Goal: Navigation & Orientation: Find specific page/section

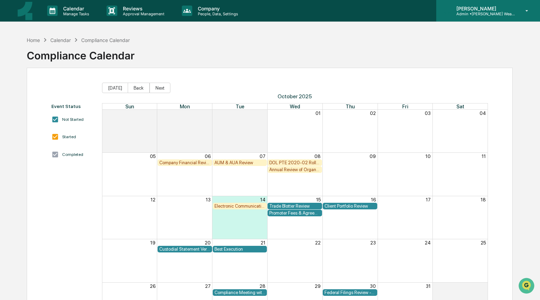
click at [489, 12] on p "Admin • Tepp Wealth Management" at bounding box center [483, 13] width 65 height 5
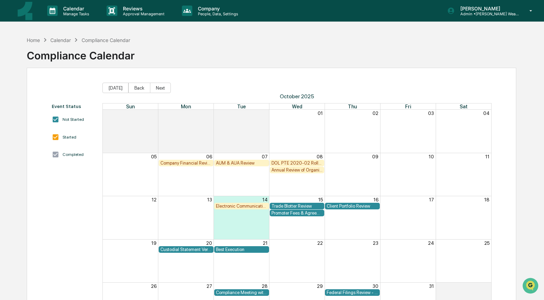
click at [34, 41] on div "Home" at bounding box center [33, 40] width 13 height 6
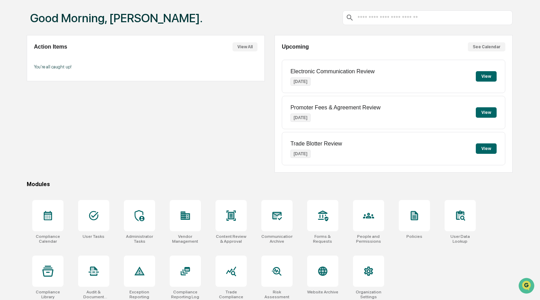
scroll to position [37, 0]
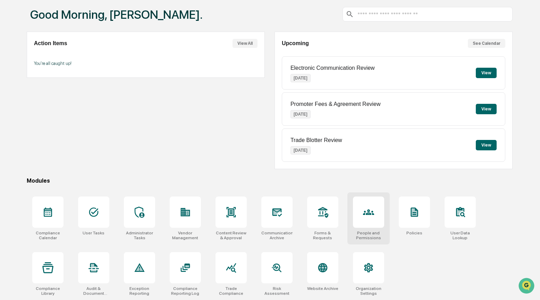
click at [362, 210] on div at bounding box center [368, 211] width 31 height 31
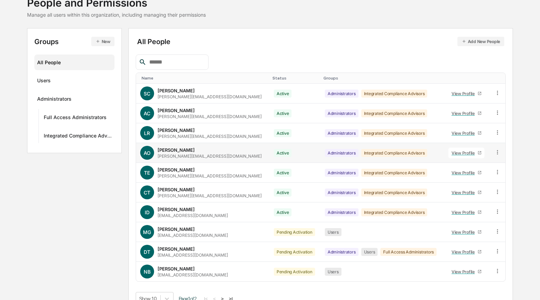
scroll to position [63, 0]
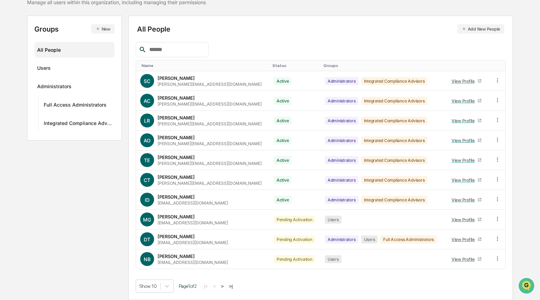
click at [226, 287] on button ">" at bounding box center [222, 286] width 7 height 6
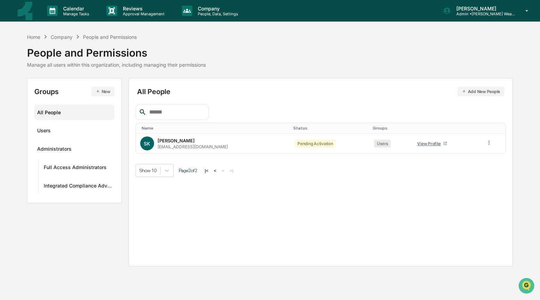
scroll to position [0, 0]
click at [36, 36] on div "Home" at bounding box center [33, 37] width 13 height 6
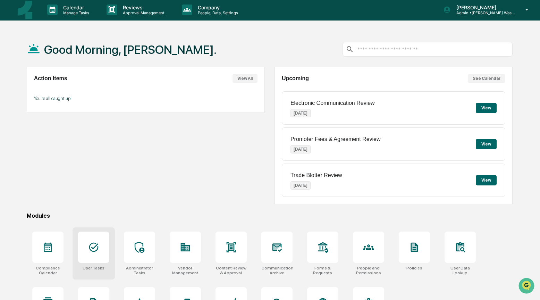
scroll to position [1, 0]
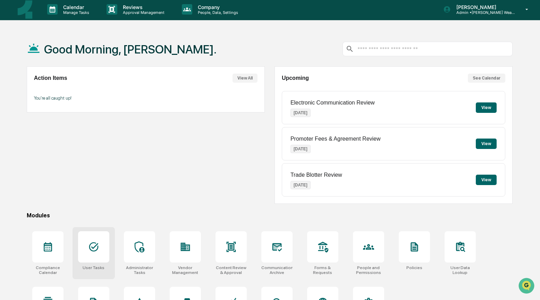
click at [91, 245] on icon at bounding box center [93, 246] width 11 height 11
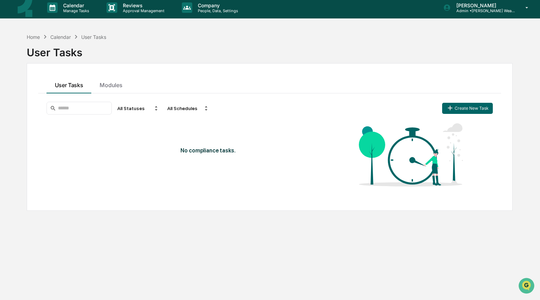
scroll to position [4, 0]
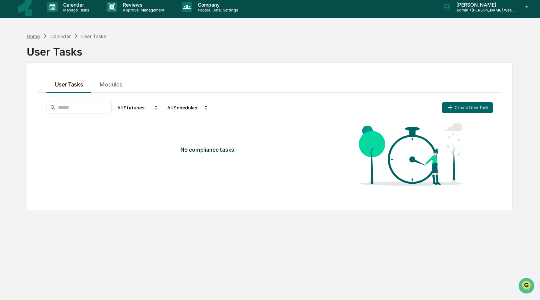
click at [38, 37] on div "Home" at bounding box center [33, 36] width 13 height 6
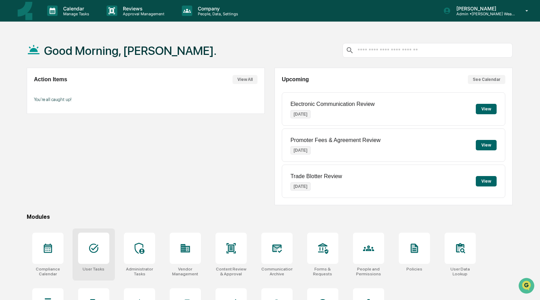
click at [86, 255] on div at bounding box center [93, 247] width 31 height 31
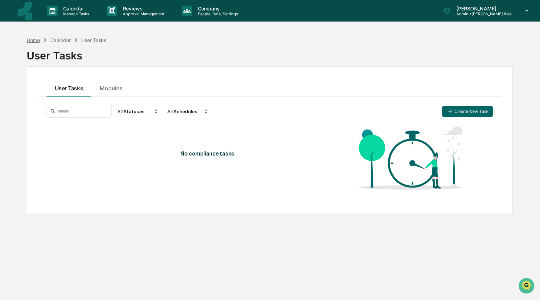
click at [40, 42] on div "Home" at bounding box center [33, 40] width 13 height 6
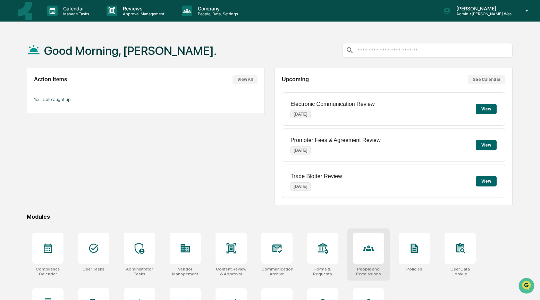
click at [363, 252] on icon at bounding box center [368, 248] width 11 height 11
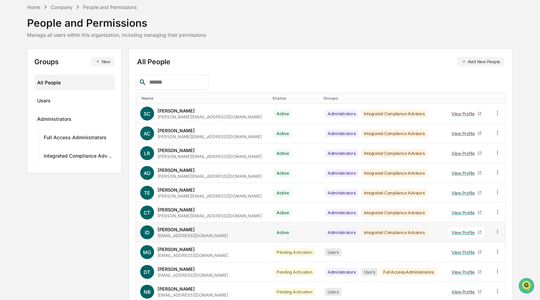
scroll to position [63, 0]
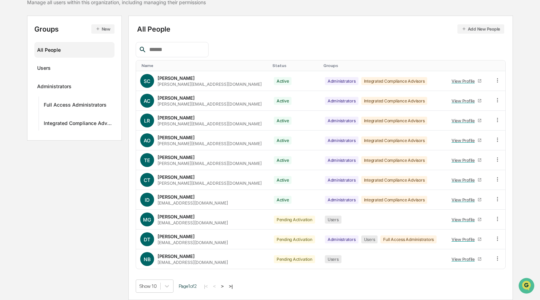
click at [226, 285] on button ">" at bounding box center [222, 286] width 7 height 6
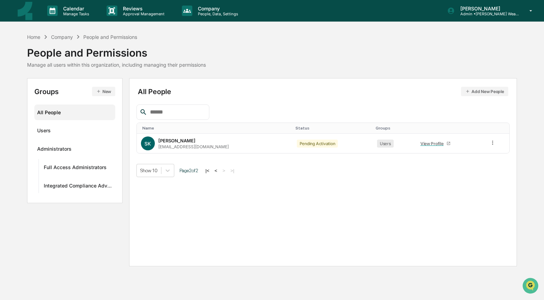
click at [264, 65] on div "Home Company People and Permissions People and Permissions Manage all users wit…" at bounding box center [271, 50] width 489 height 35
click at [33, 37] on div "Home" at bounding box center [33, 37] width 13 height 6
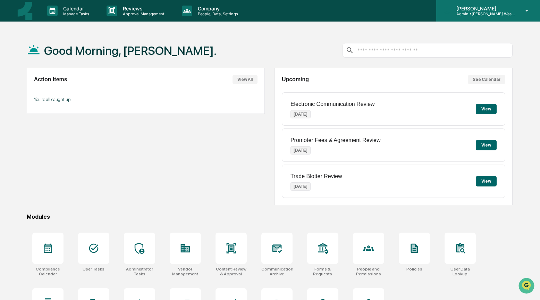
click at [487, 11] on p "Admin • [PERSON_NAME] Wealth Management" at bounding box center [483, 13] width 65 height 5
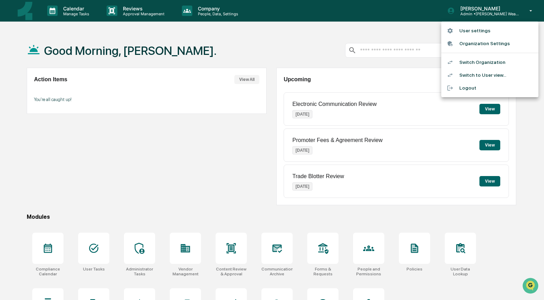
click at [475, 65] on li "Switch Organization" at bounding box center [489, 62] width 97 height 13
